Goal: Transaction & Acquisition: Purchase product/service

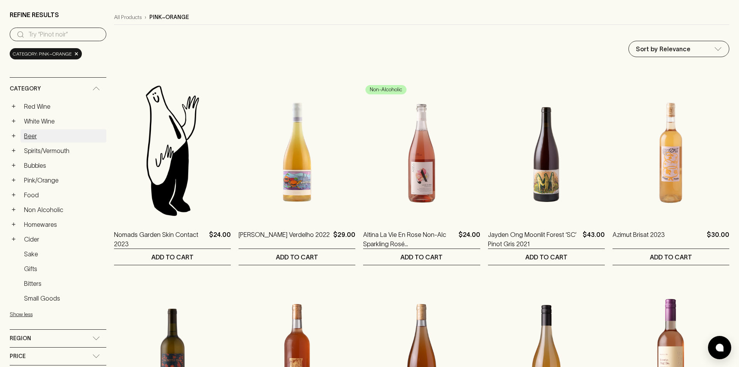
scroll to position [78, 0]
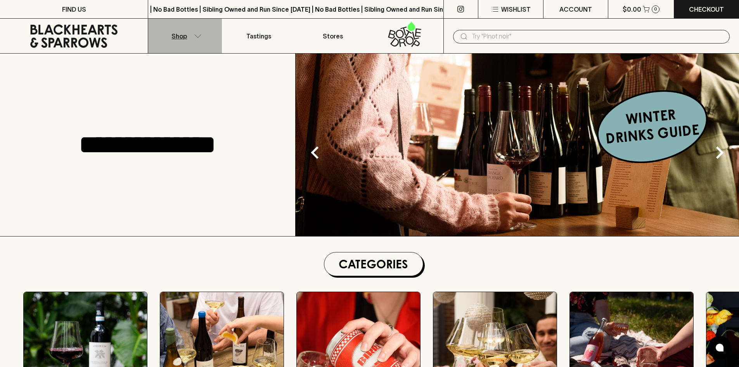
click at [184, 40] on p "Shop" at bounding box center [179, 35] width 16 height 9
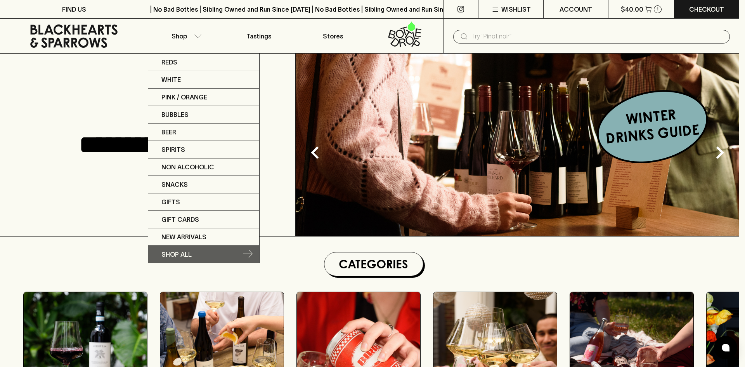
click at [177, 251] on p "SHOP ALL" at bounding box center [176, 253] width 30 height 9
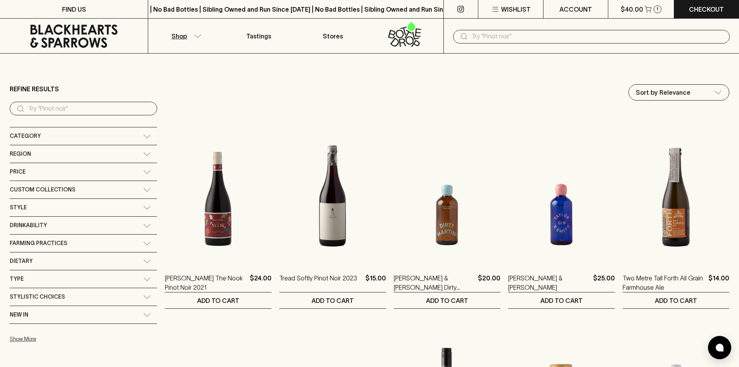
click at [57, 137] on div "Category" at bounding box center [76, 136] width 133 height 10
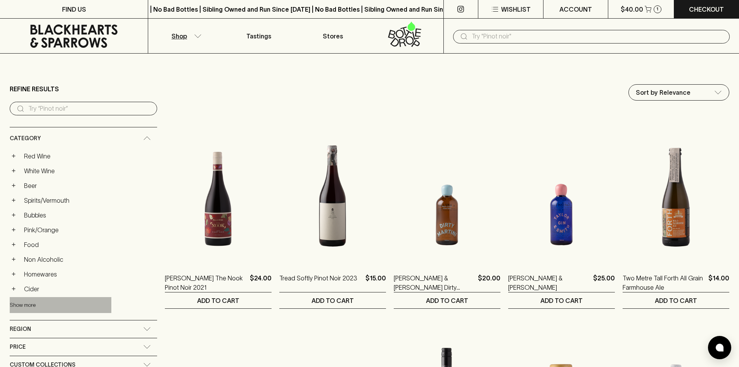
click at [14, 303] on button "Show more" at bounding box center [61, 305] width 102 height 16
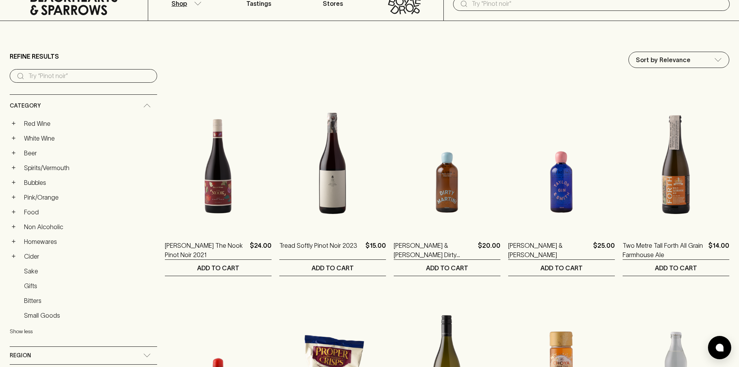
scroll to position [78, 0]
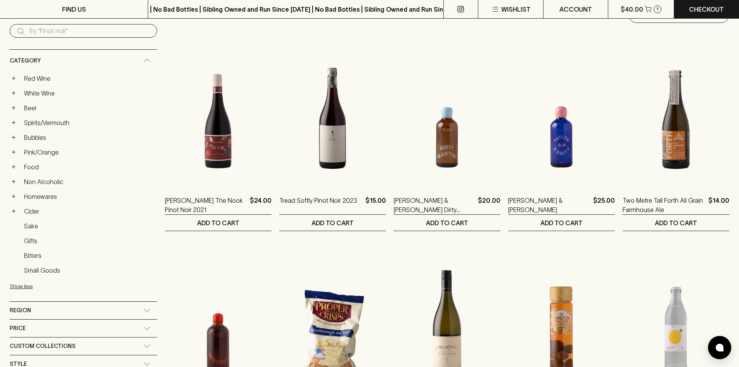
click at [18, 154] on div "+ Pink/Orange" at bounding box center [83, 151] width 147 height 13
click at [14, 154] on button "+" at bounding box center [14, 152] width 8 height 8
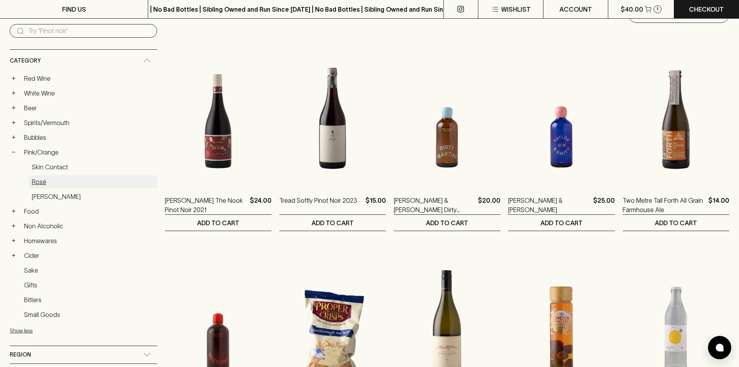
click at [45, 183] on link "Rosé" at bounding box center [92, 181] width 129 height 13
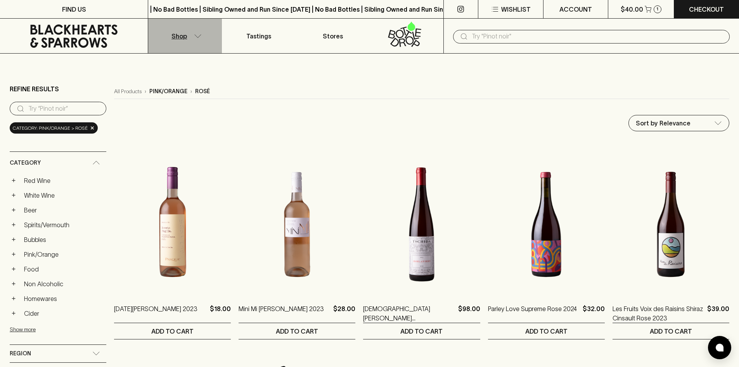
click at [184, 39] on p "Shop" at bounding box center [179, 35] width 16 height 9
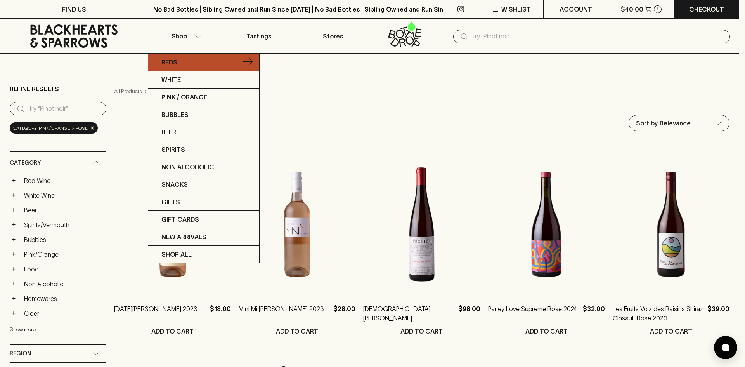
click at [178, 57] on link "Reds" at bounding box center [203, 62] width 111 height 17
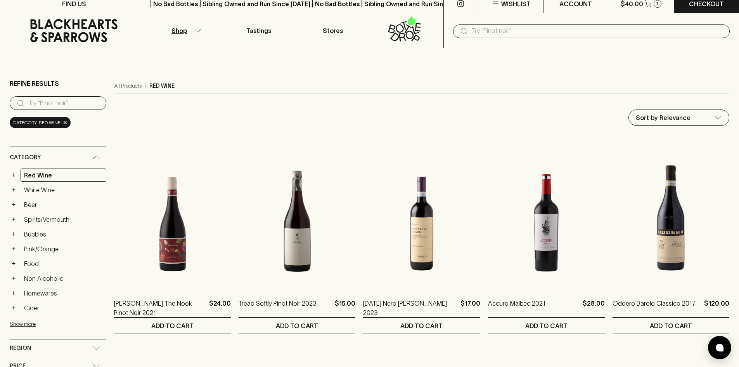
scroll to position [78, 0]
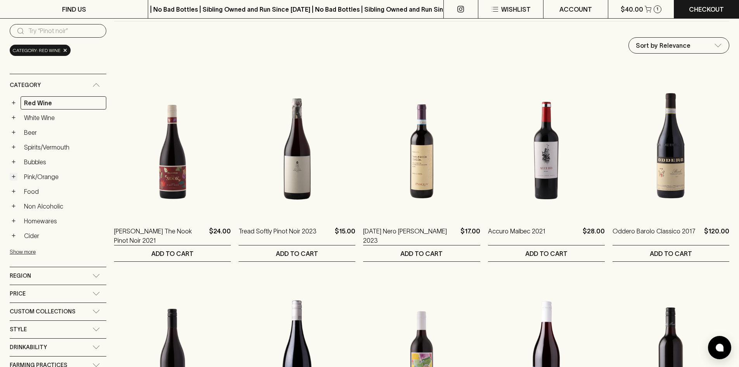
click at [14, 176] on button "+" at bounding box center [14, 177] width 8 height 8
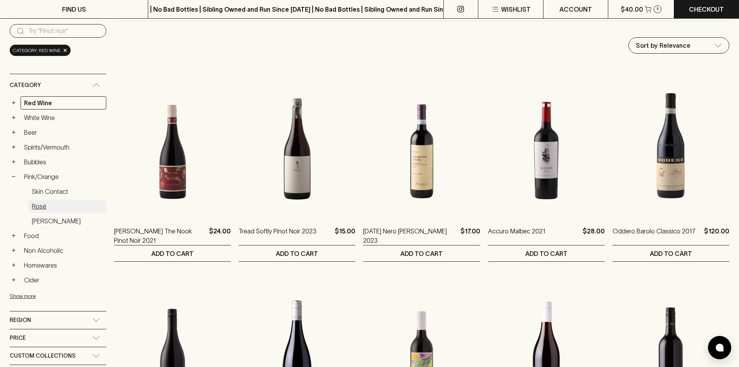
click at [43, 211] on link "Rosé" at bounding box center [67, 205] width 78 height 13
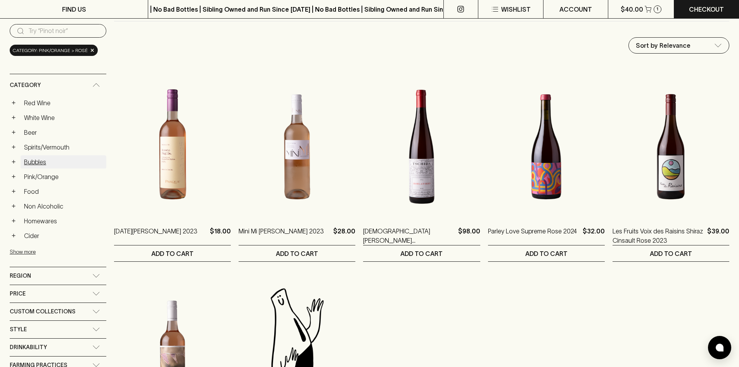
click at [43, 161] on link "Bubbles" at bounding box center [64, 161] width 86 height 13
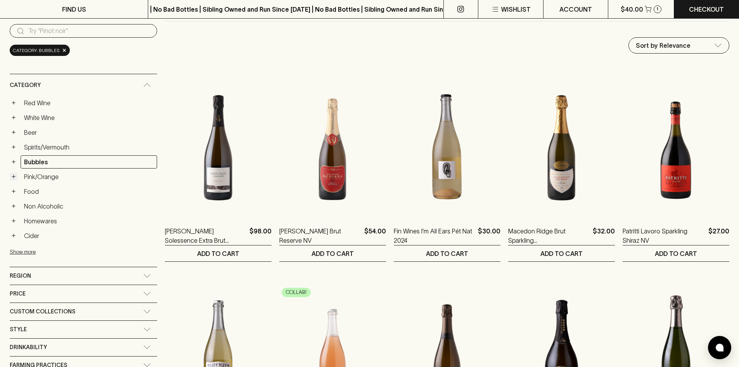
click at [15, 178] on button "+" at bounding box center [14, 177] width 8 height 8
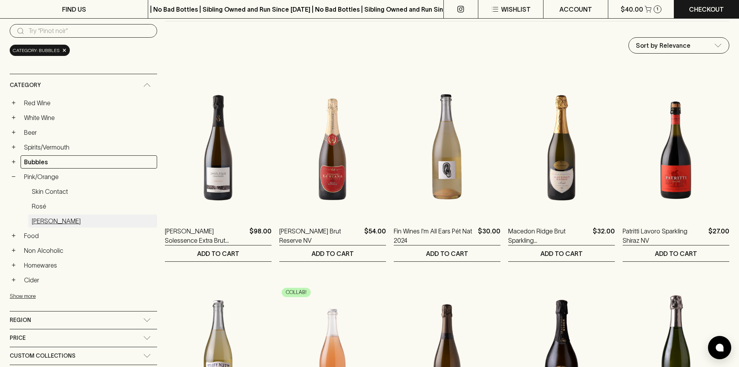
click at [43, 217] on link "[PERSON_NAME]" at bounding box center [92, 220] width 129 height 13
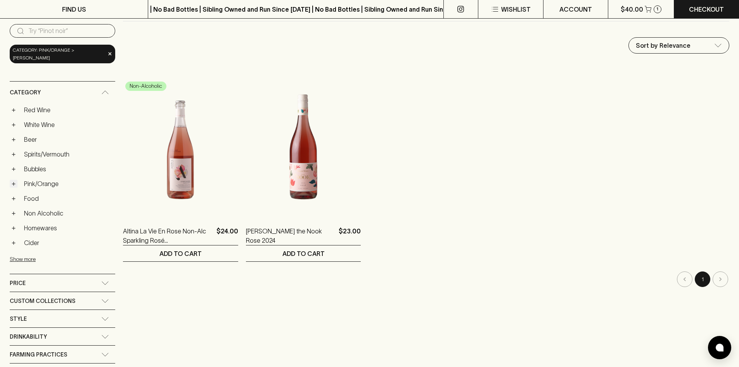
click at [16, 180] on button "+" at bounding box center [14, 184] width 8 height 8
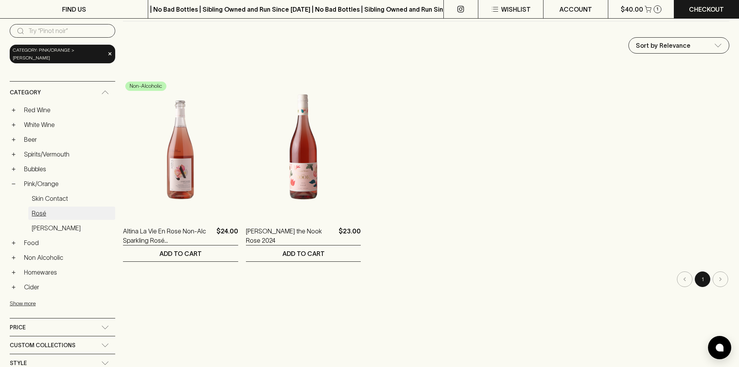
click at [43, 209] on link "Rosé" at bounding box center [71, 212] width 87 height 13
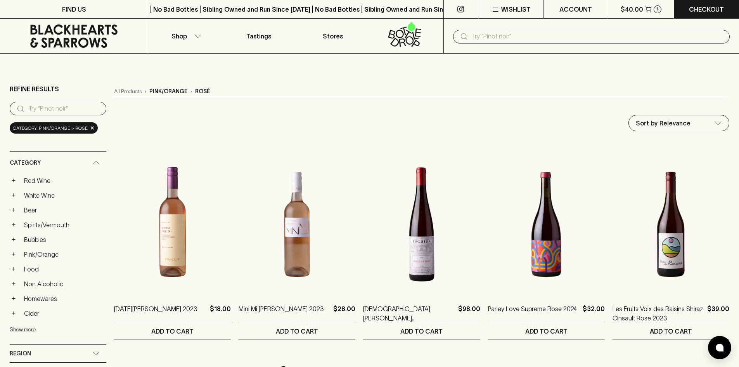
click at [180, 36] on p "Shop" at bounding box center [179, 35] width 16 height 9
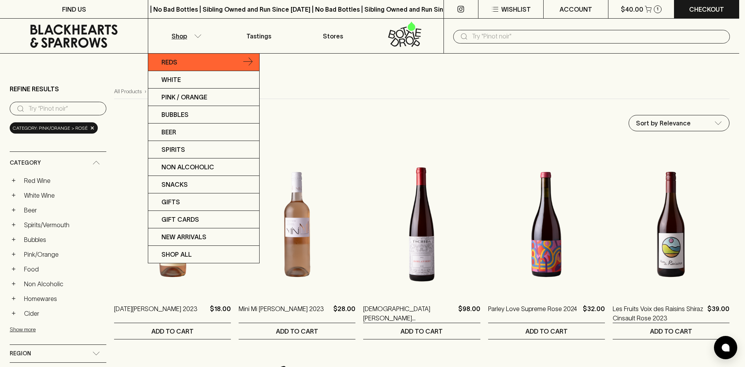
click at [171, 66] on p "Reds" at bounding box center [169, 61] width 16 height 9
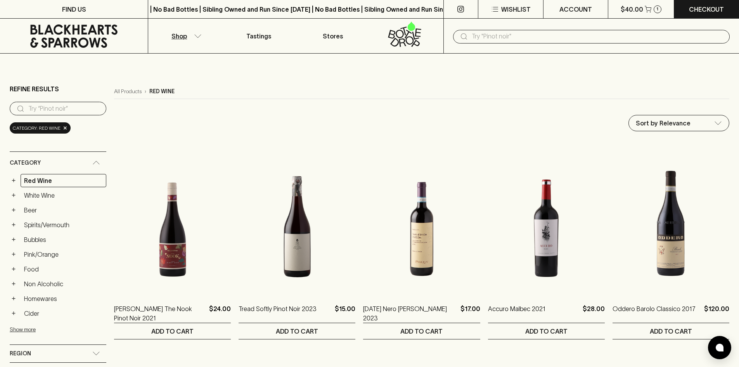
click at [198, 38] on button "Shop" at bounding box center [185, 36] width 74 height 35
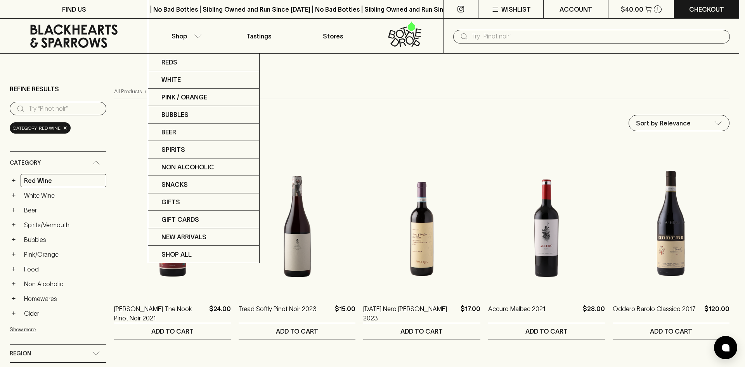
click at [16, 258] on div at bounding box center [372, 183] width 745 height 367
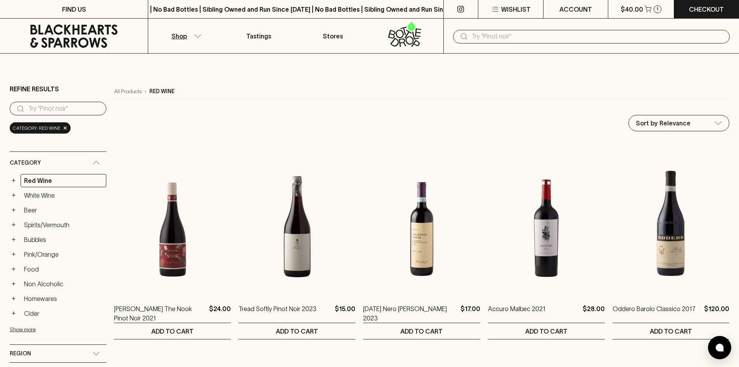
click at [14, 257] on div "Reds White Pink / Orange Bubbles Beer Spirits Non Alcoholic Snacks Gifts Gift C…" at bounding box center [369, 183] width 739 height 367
click at [14, 257] on button "+" at bounding box center [14, 254] width 8 height 8
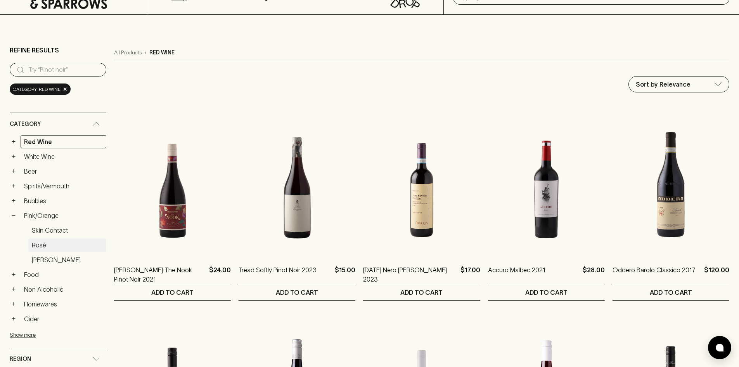
click at [41, 247] on link "Rosé" at bounding box center [67, 244] width 78 height 13
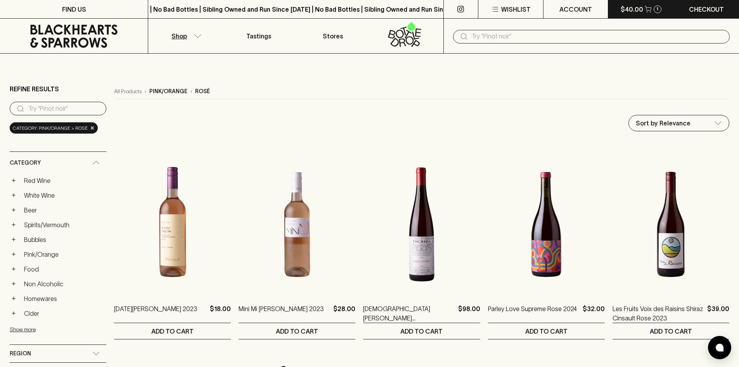
click at [620, 6] on button "$40.00 1" at bounding box center [640, 9] width 65 height 18
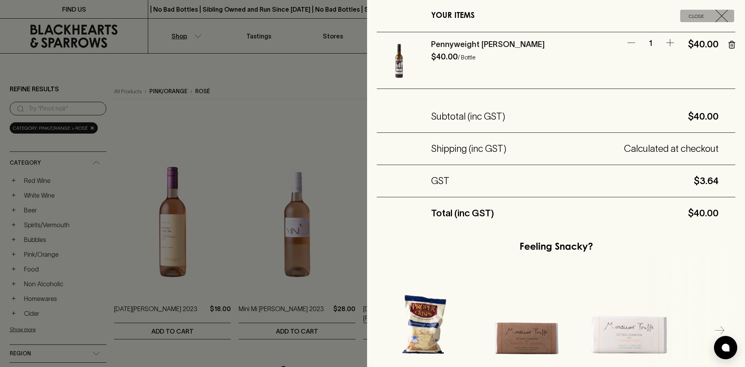
click at [702, 16] on span "Close" at bounding box center [696, 16] width 32 height 8
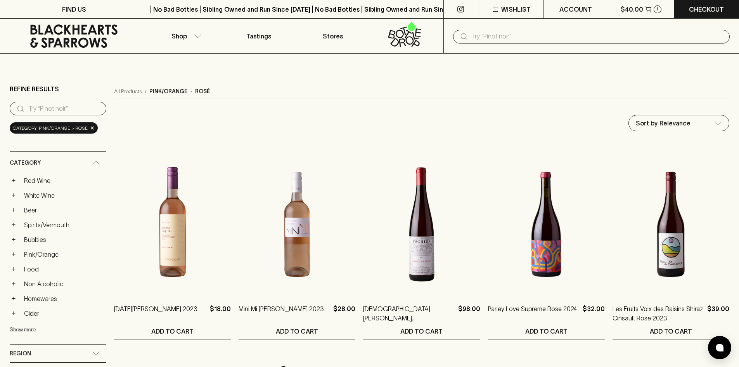
drag, startPoint x: 251, startPoint y: 73, endPoint x: 251, endPoint y: 69, distance: 3.9
drag, startPoint x: 85, startPoint y: 128, endPoint x: 75, endPoint y: 128, distance: 9.7
click at [75, 128] on span "Category: pink/orange > rosé" at bounding box center [50, 128] width 75 height 8
drag, startPoint x: 192, startPoint y: 93, endPoint x: 215, endPoint y: 88, distance: 23.3
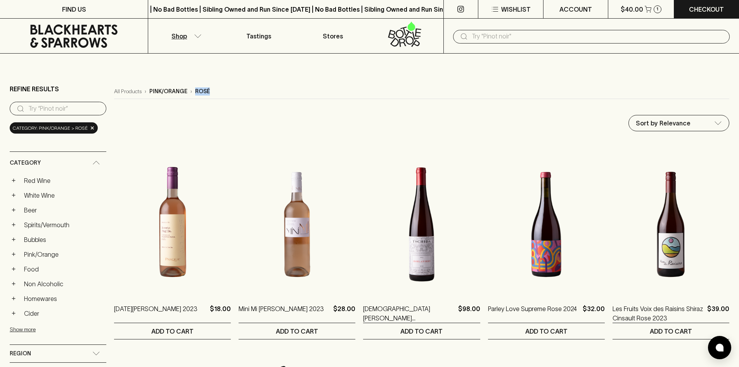
click at [215, 88] on div "All Products › pink/orange › rosé" at bounding box center [421, 91] width 615 height 15
click at [613, 85] on div "All Products › pink/orange › rosé" at bounding box center [421, 91] width 615 height 15
click at [12, 254] on button "+" at bounding box center [14, 254] width 8 height 8
click at [50, 286] on link "Rosé" at bounding box center [67, 283] width 78 height 13
click at [200, 42] on button "Shop" at bounding box center [185, 36] width 74 height 35
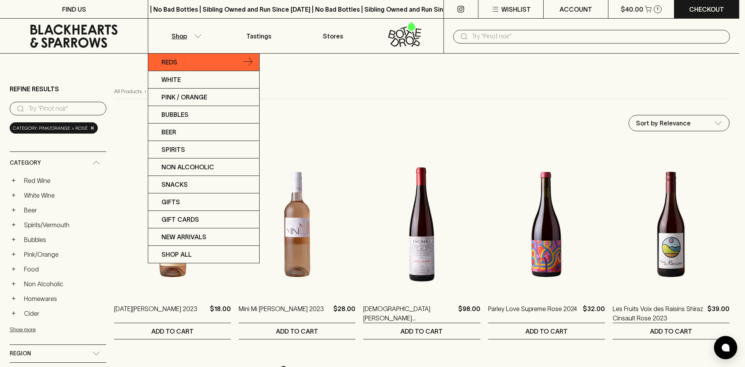
click at [201, 62] on link "Reds" at bounding box center [203, 62] width 111 height 17
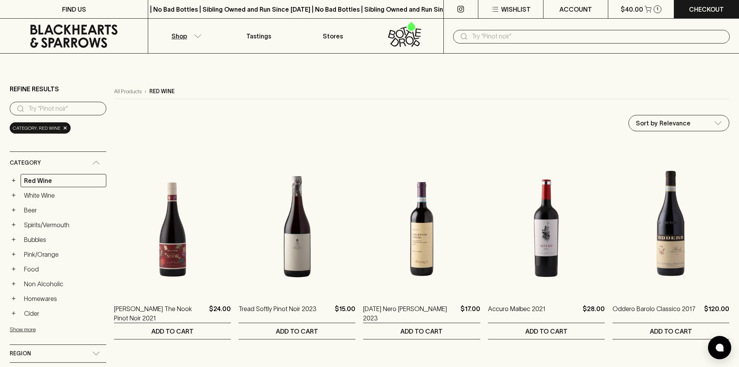
click at [190, 38] on button "Shop" at bounding box center [185, 36] width 74 height 35
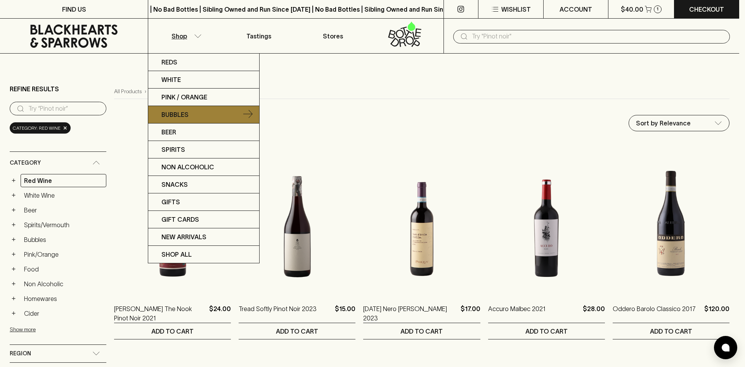
click at [194, 119] on link "Bubbles" at bounding box center [203, 114] width 111 height 17
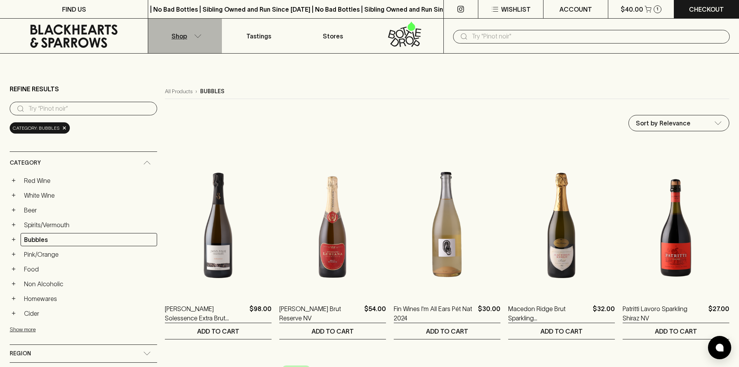
click at [192, 39] on button "Shop" at bounding box center [185, 36] width 74 height 35
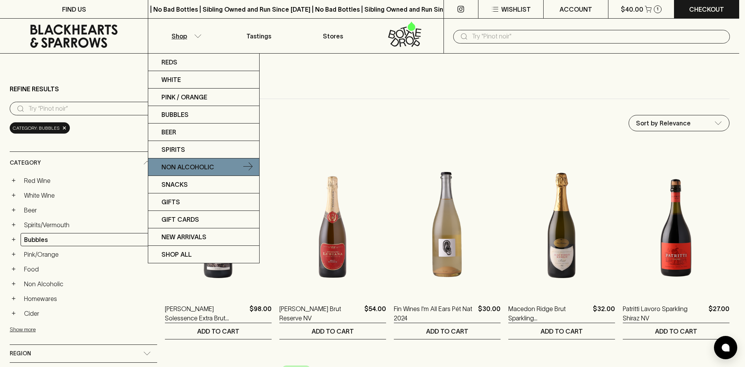
click at [190, 168] on p "Non Alcoholic" at bounding box center [187, 166] width 53 height 9
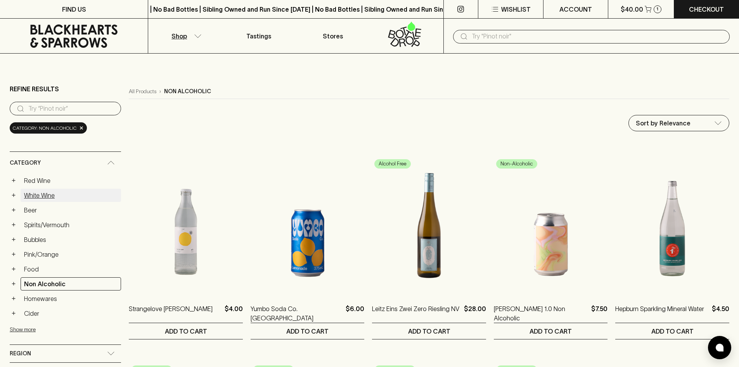
click at [69, 196] on link "White Wine" at bounding box center [71, 195] width 100 height 13
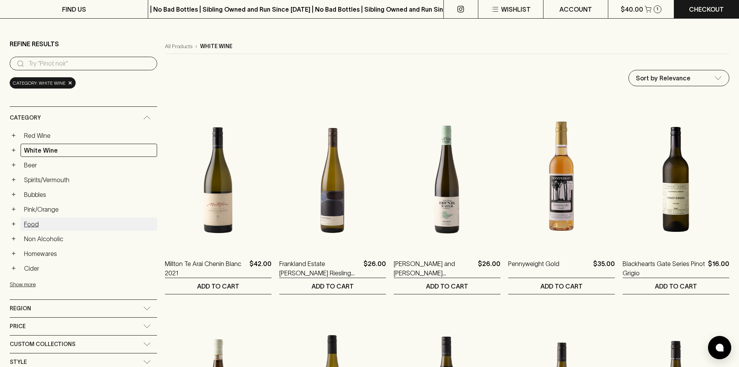
scroll to position [155, 0]
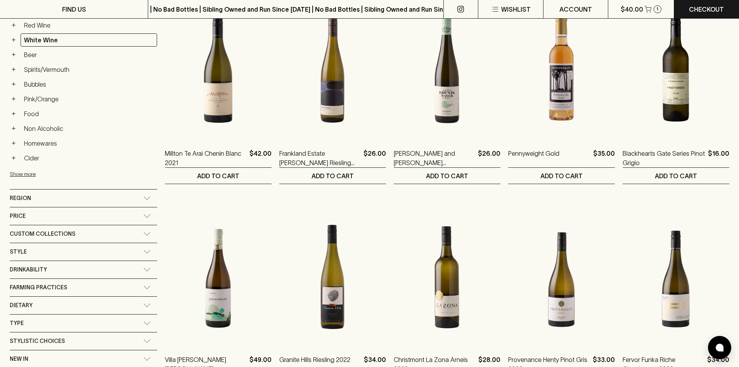
click at [34, 214] on div "Price" at bounding box center [76, 216] width 133 height 10
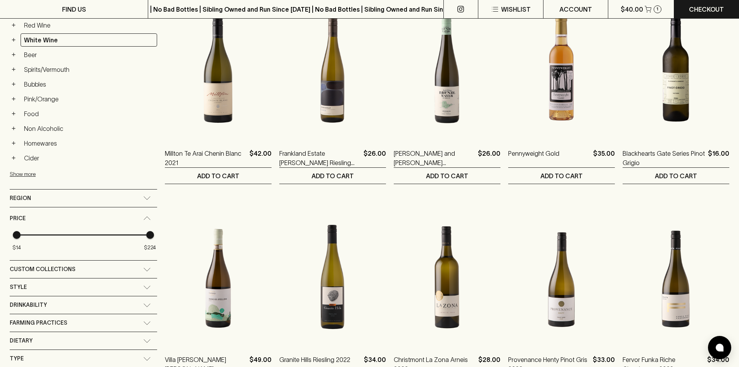
click at [77, 266] on div "Custom Collections" at bounding box center [76, 269] width 133 height 10
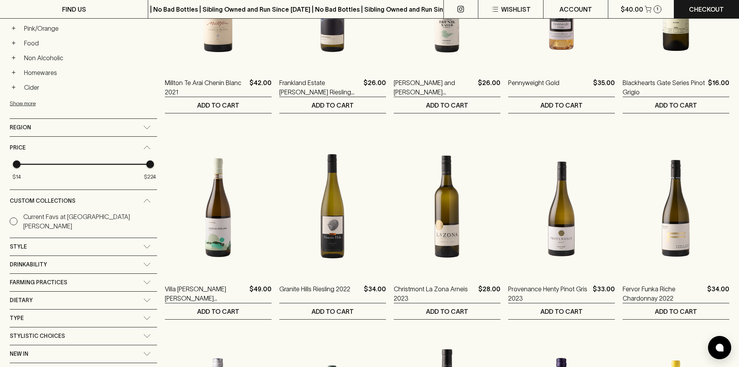
scroll to position [233, 0]
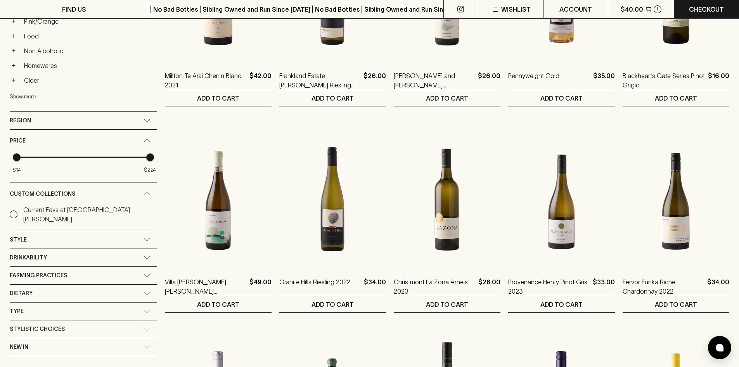
click at [66, 235] on div "Style" at bounding box center [76, 240] width 133 height 10
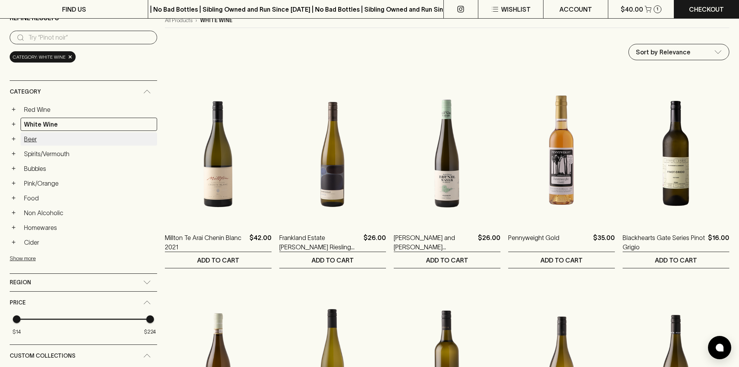
scroll to position [0, 0]
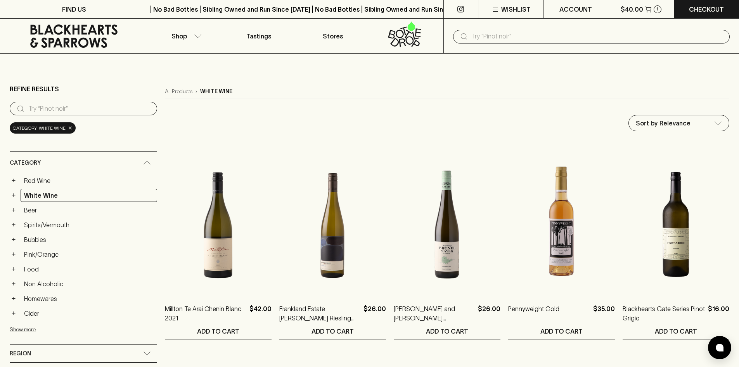
click at [69, 130] on span "×" at bounding box center [70, 128] width 5 height 8
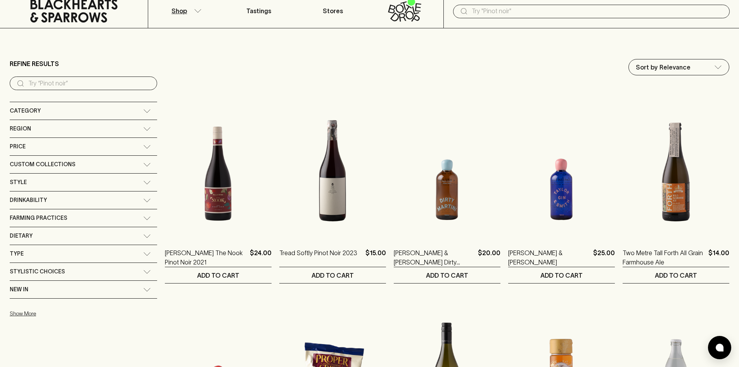
scroll to position [39, 0]
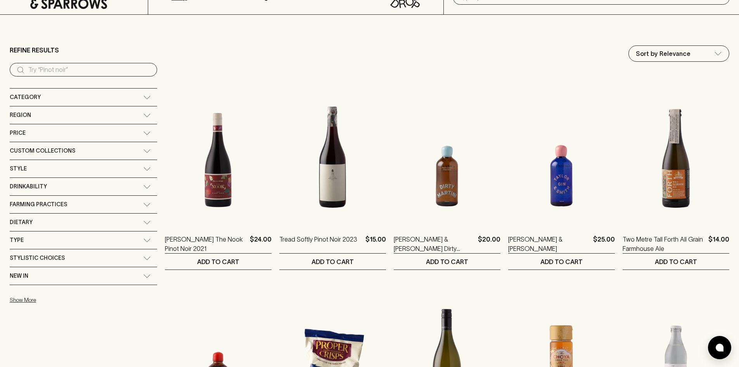
click at [80, 152] on div "Custom Collections" at bounding box center [76, 151] width 133 height 10
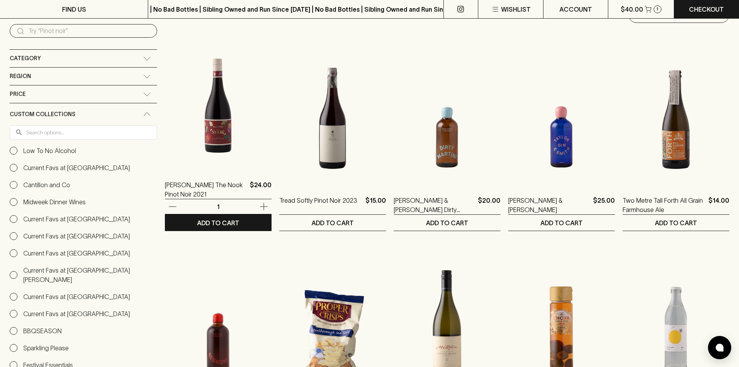
scroll to position [0, 0]
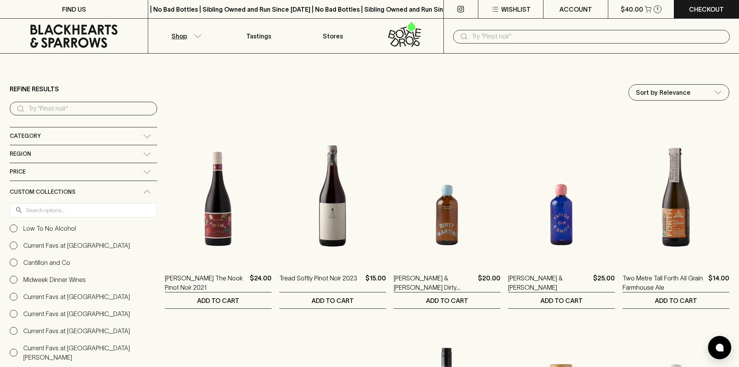
click at [100, 46] on icon at bounding box center [74, 35] width 136 height 23
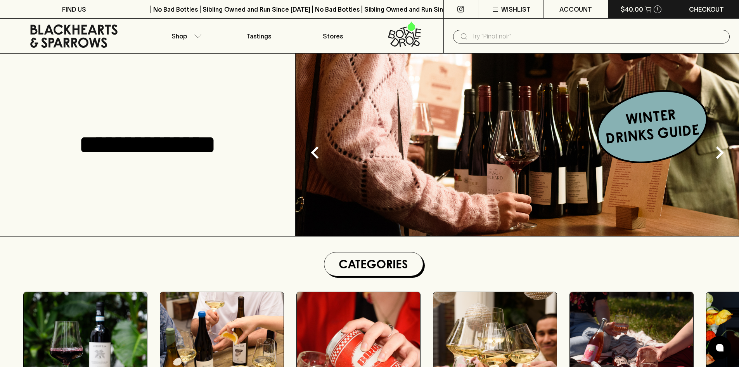
click at [635, 8] on p "$40.00" at bounding box center [632, 9] width 23 height 9
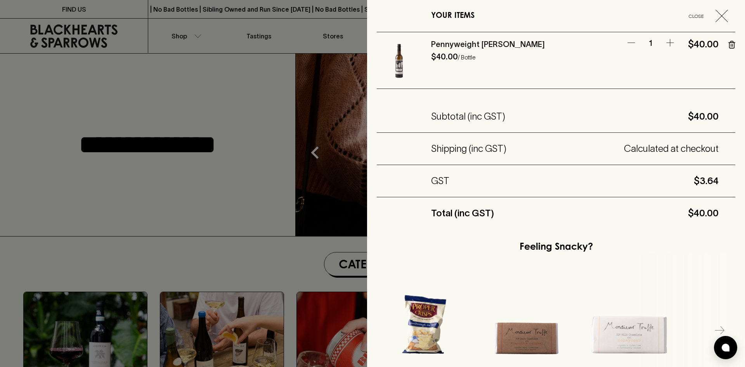
click at [717, 22] on div "YOUR ITEMS Close" at bounding box center [556, 16] width 358 height 32
click at [715, 18] on icon "button" at bounding box center [721, 16] width 12 height 12
